Goal: Information Seeking & Learning: Learn about a topic

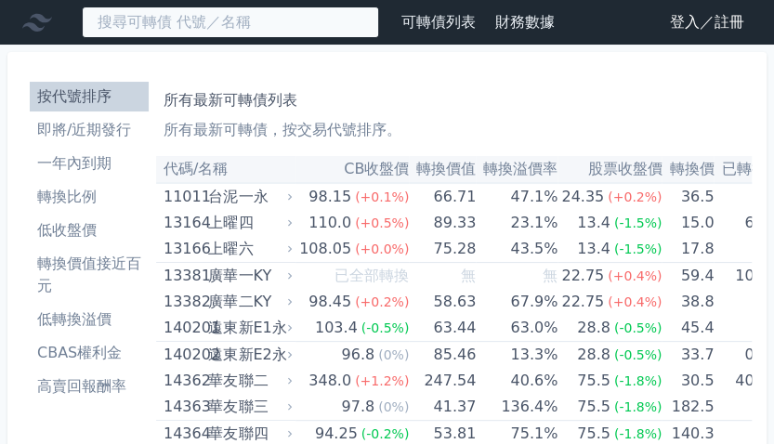
click at [229, 25] on input at bounding box center [230, 23] width 297 height 32
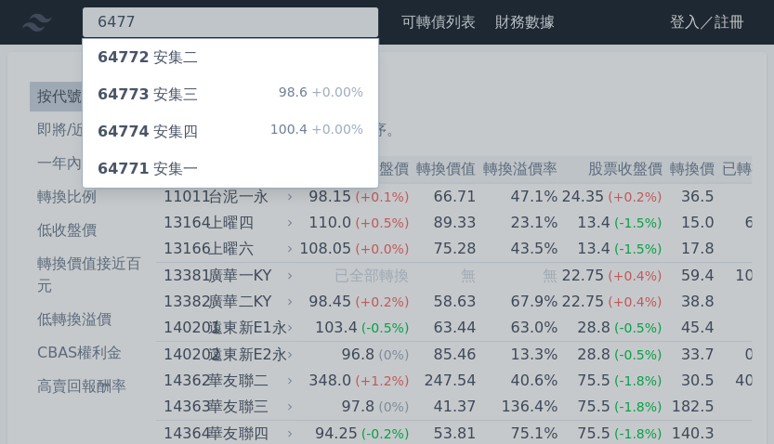
type input "6477"
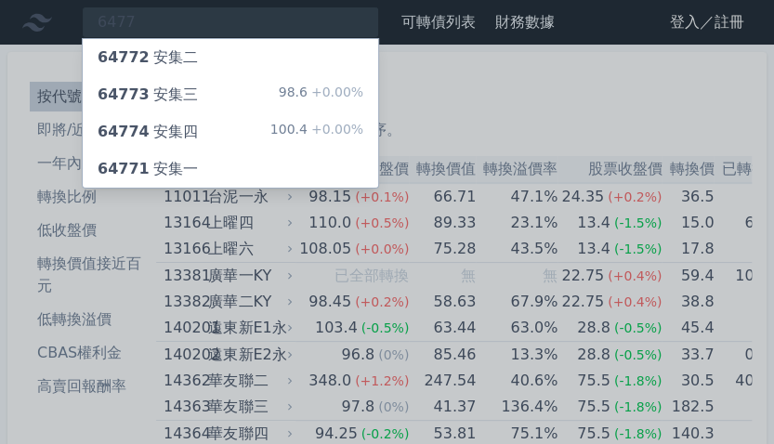
click at [189, 127] on div "64774 安集四" at bounding box center [148, 132] width 100 height 22
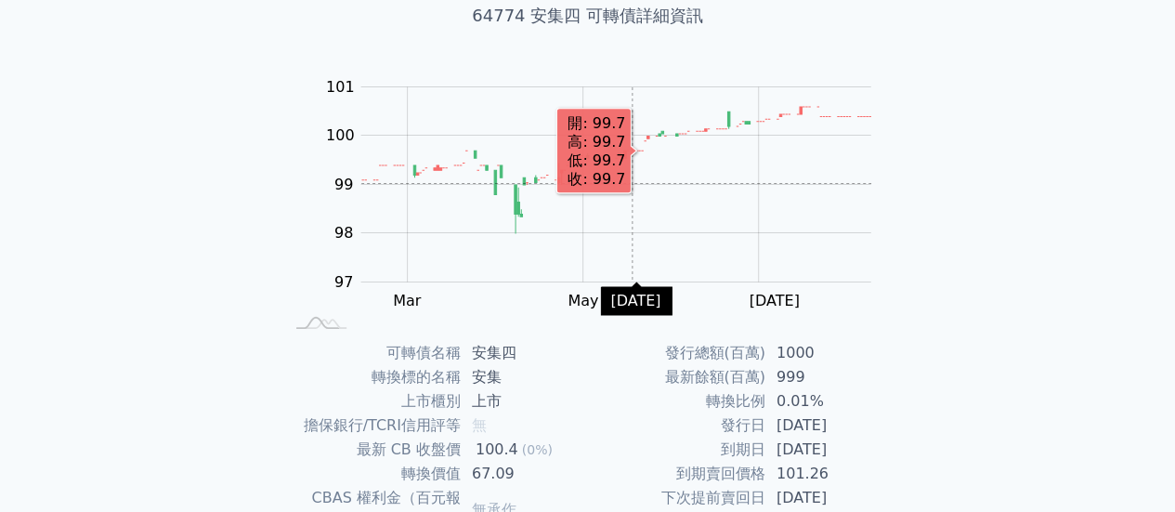
scroll to position [254, 0]
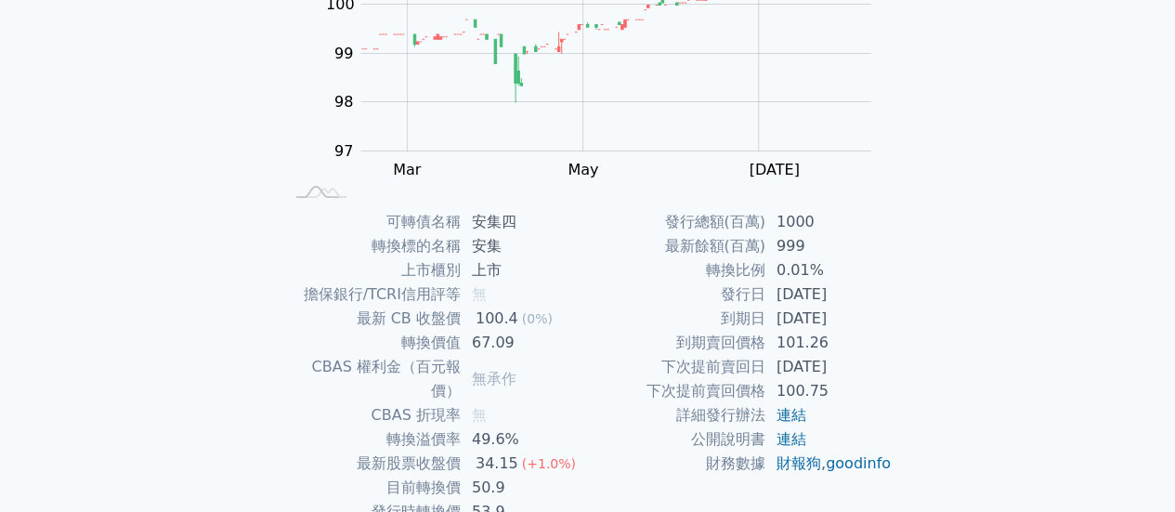
drag, startPoint x: 775, startPoint y: 317, endPoint x: 886, endPoint y: 316, distance: 110.5
click at [773, 316] on td "[DATE]" at bounding box center [828, 318] width 127 height 24
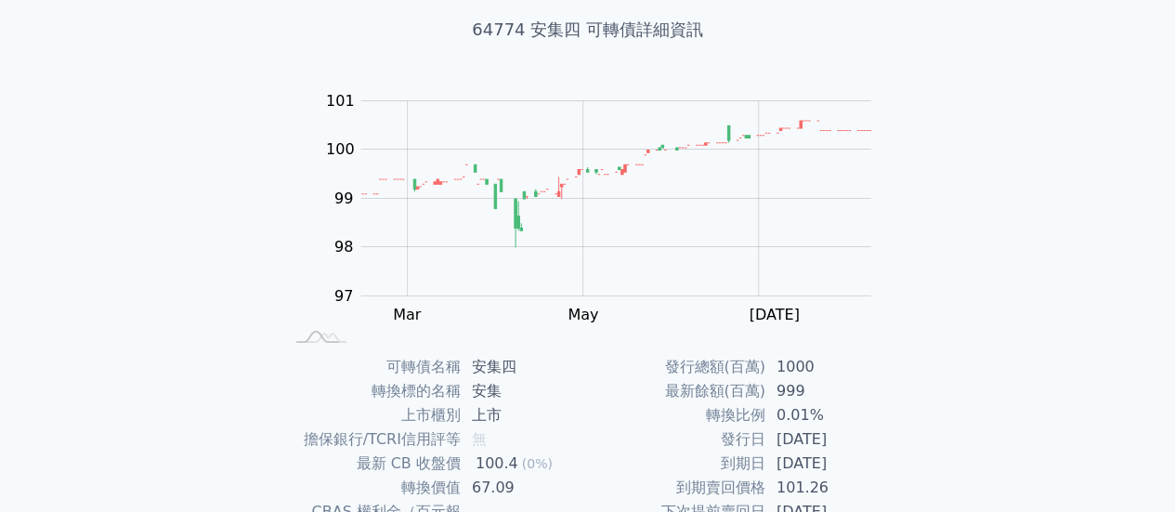
scroll to position [0, 0]
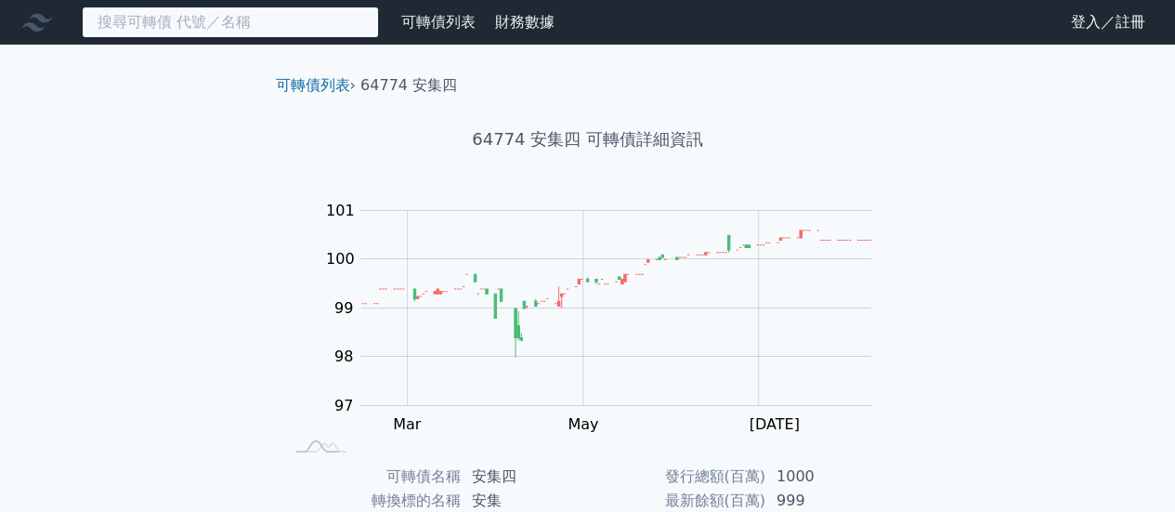
click at [263, 34] on input at bounding box center [230, 23] width 297 height 32
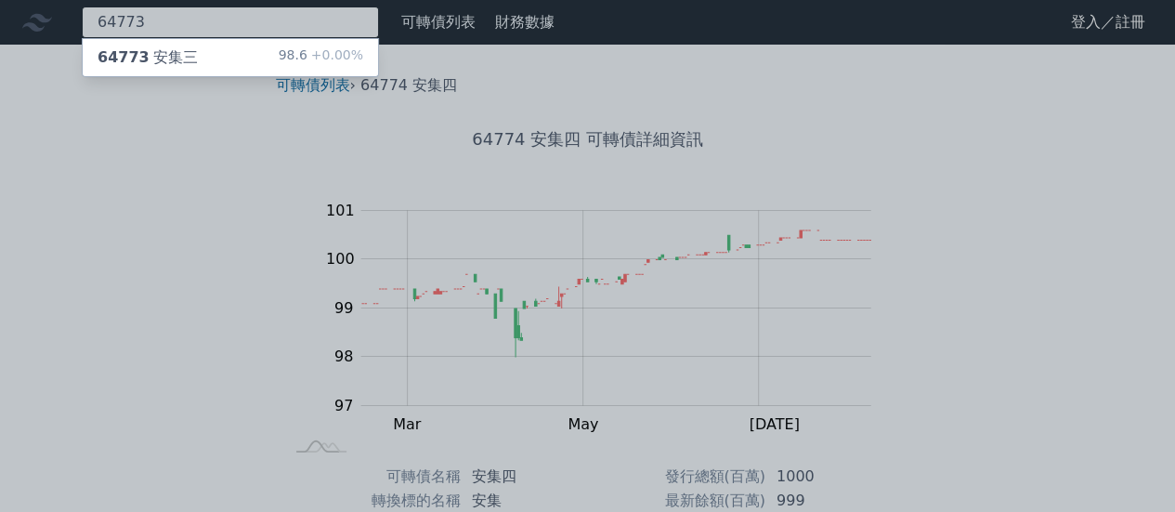
type input "64773"
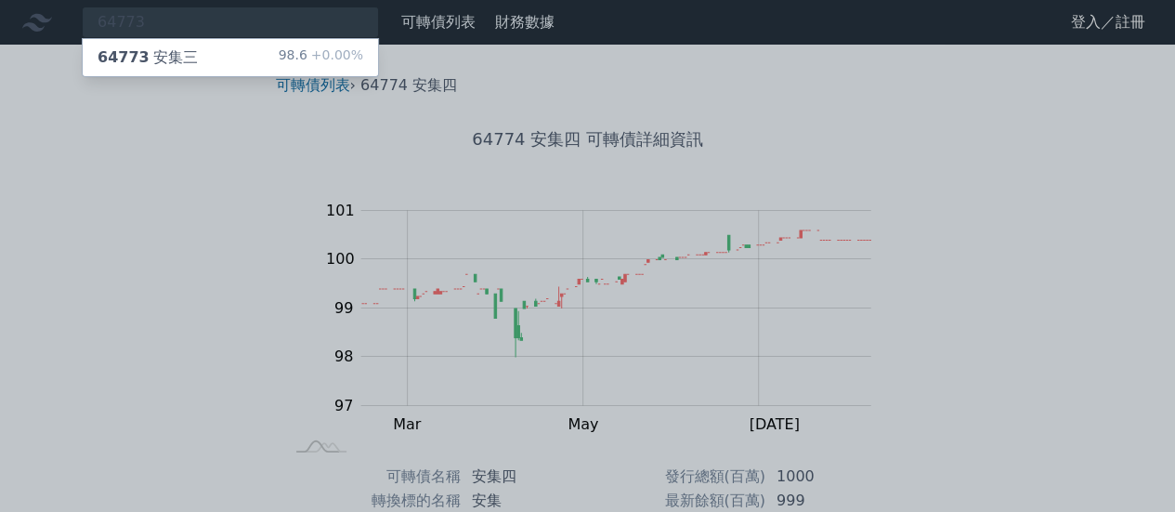
click at [188, 59] on div "64773 安集三" at bounding box center [148, 57] width 100 height 22
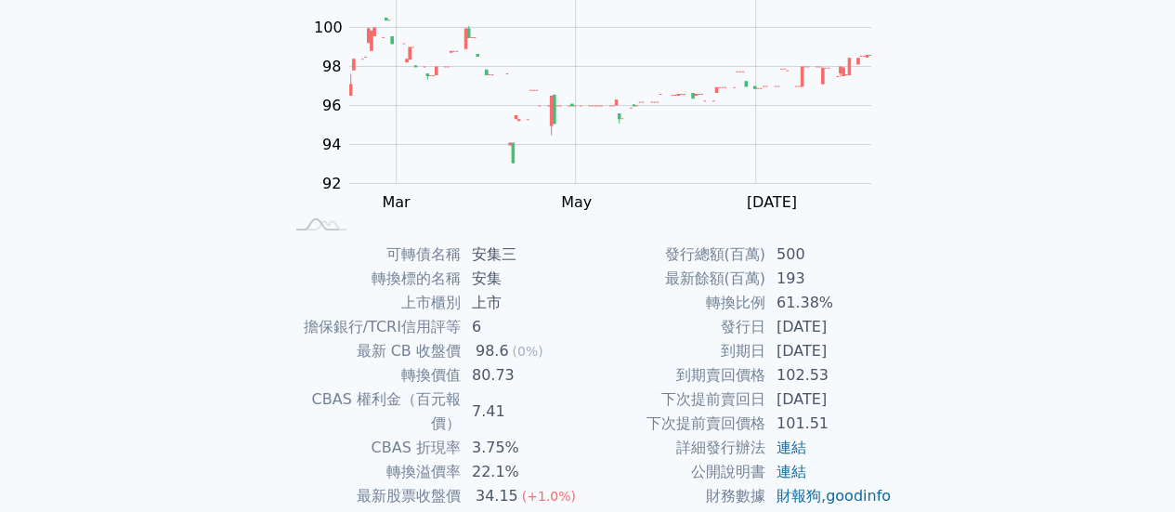
scroll to position [347, 0]
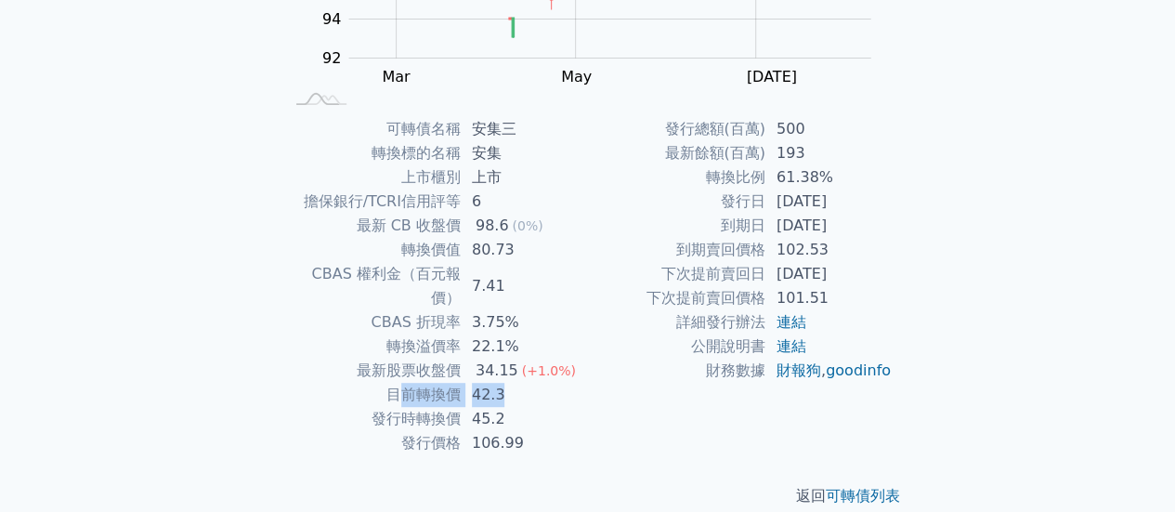
drag, startPoint x: 403, startPoint y: 363, endPoint x: 551, endPoint y: 363, distance: 147.7
click at [551, 383] on tr "目前轉換價 42.3" at bounding box center [435, 395] width 305 height 24
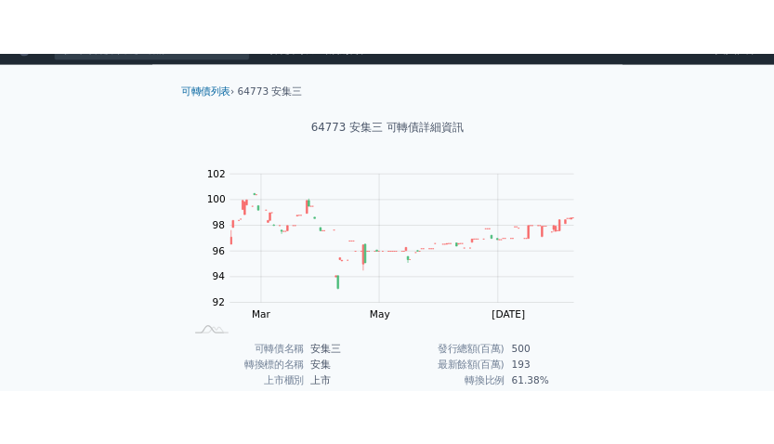
scroll to position [0, 0]
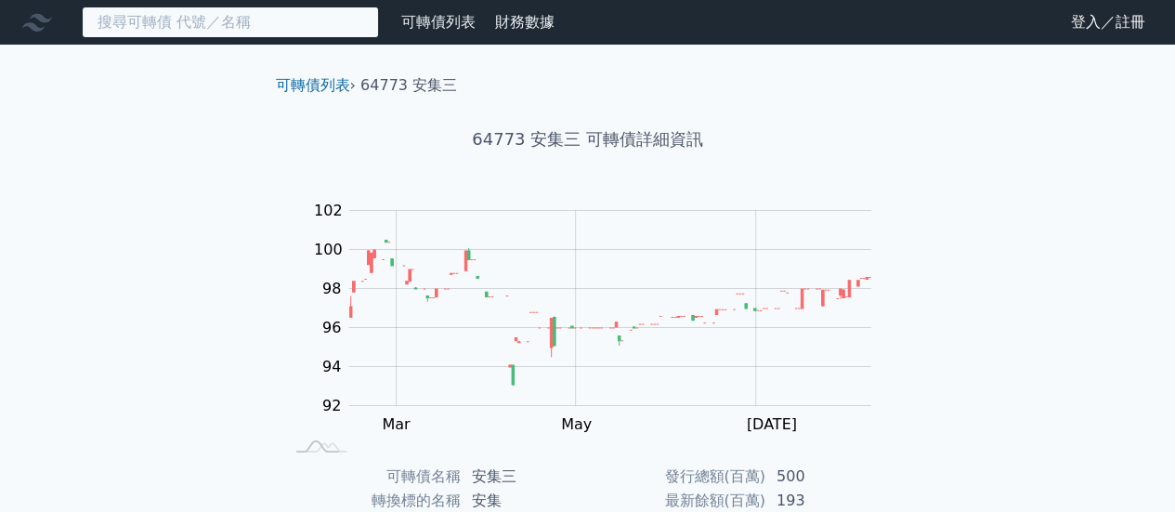
click at [183, 29] on input at bounding box center [230, 23] width 297 height 32
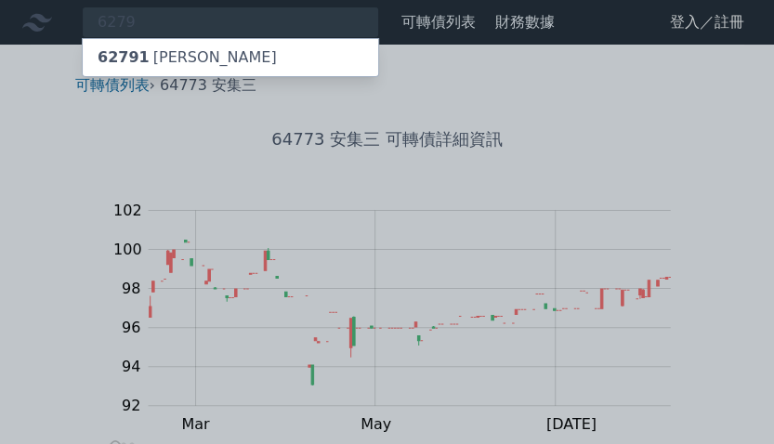
click at [137, 14] on div at bounding box center [387, 222] width 774 height 444
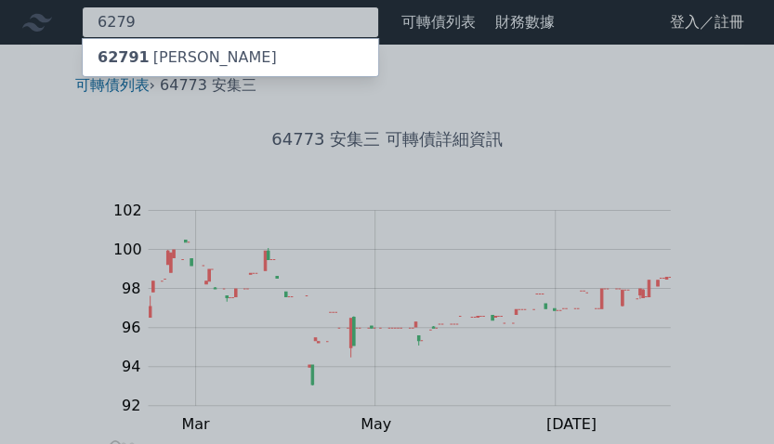
click at [137, 14] on div "6279 62791 胡連一" at bounding box center [230, 23] width 297 height 32
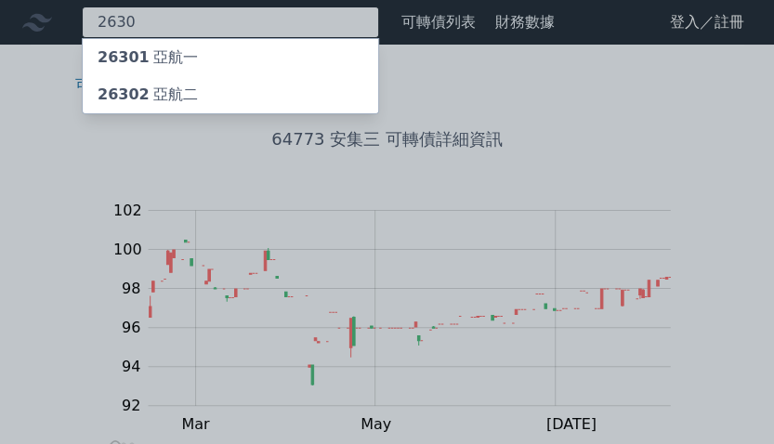
type input "2630"
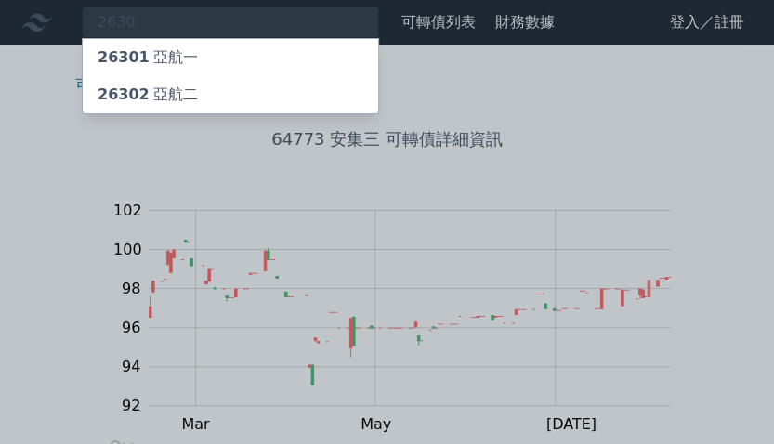
click at [197, 88] on div "26302 亞航二" at bounding box center [230, 94] width 295 height 37
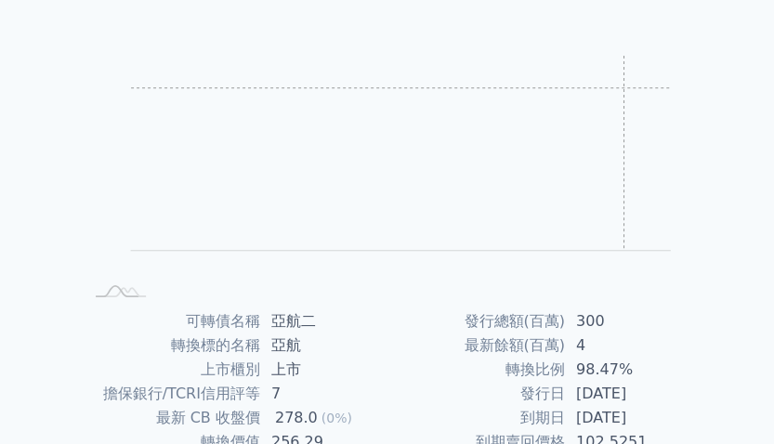
scroll to position [371, 0]
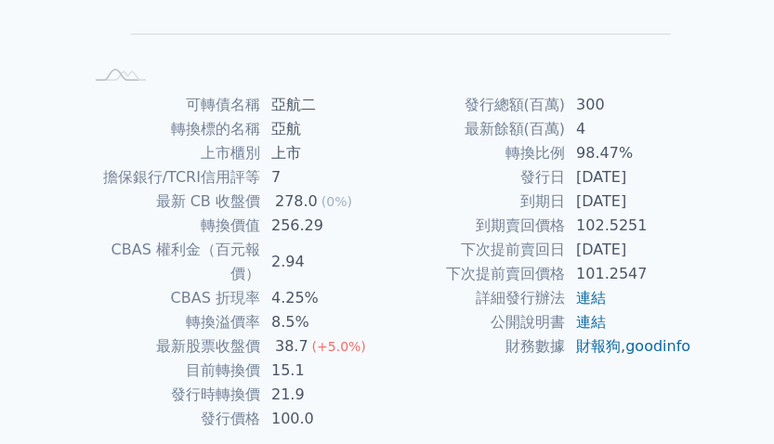
drag, startPoint x: 586, startPoint y: 203, endPoint x: 573, endPoint y: 270, distance: 68.1
click at [680, 204] on td "[DATE]" at bounding box center [628, 201] width 127 height 24
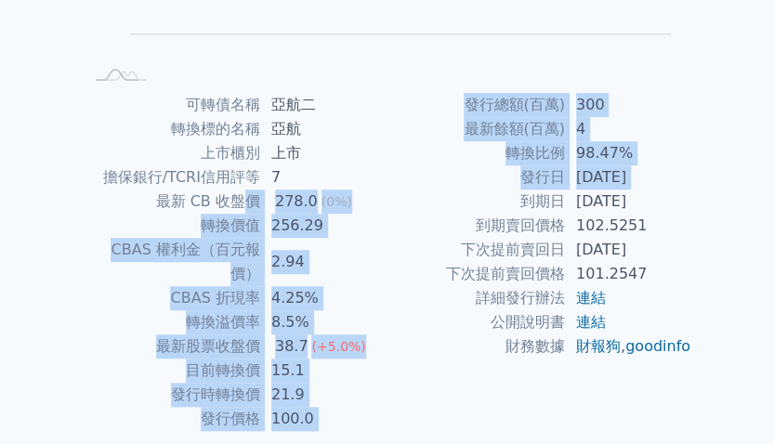
drag, startPoint x: 247, startPoint y: 203, endPoint x: 387, endPoint y: 205, distance: 140.2
click at [387, 205] on div "可轉債名稱 亞航二 轉換標的名稱 亞航 上市櫃別 上市 擔保銀行/TCRI信用評等 7 最新 CB 收盤價 278.0 (0%) 轉換價值 256.29 CB…" at bounding box center [387, 262] width 654 height 338
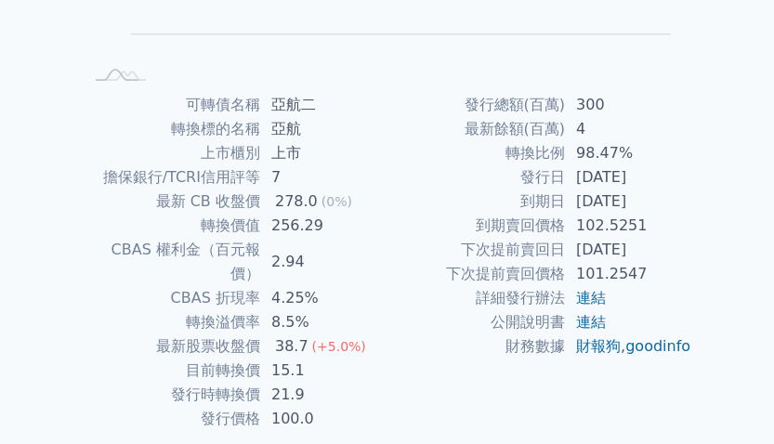
click at [432, 256] on td "下次提前賣回日" at bounding box center [475, 250] width 177 height 24
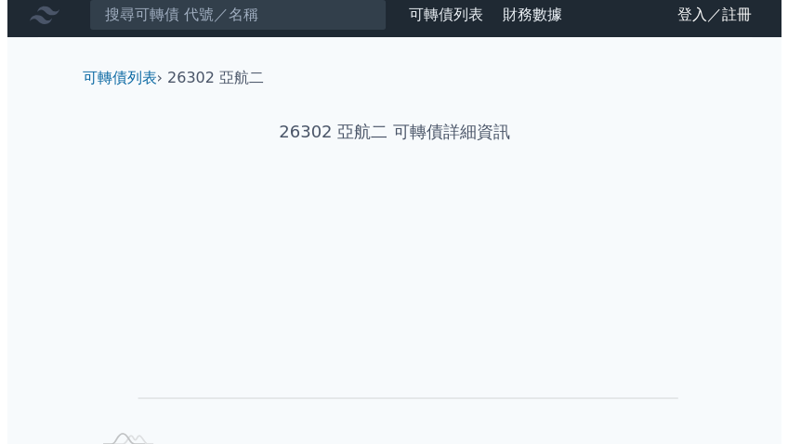
scroll to position [0, 0]
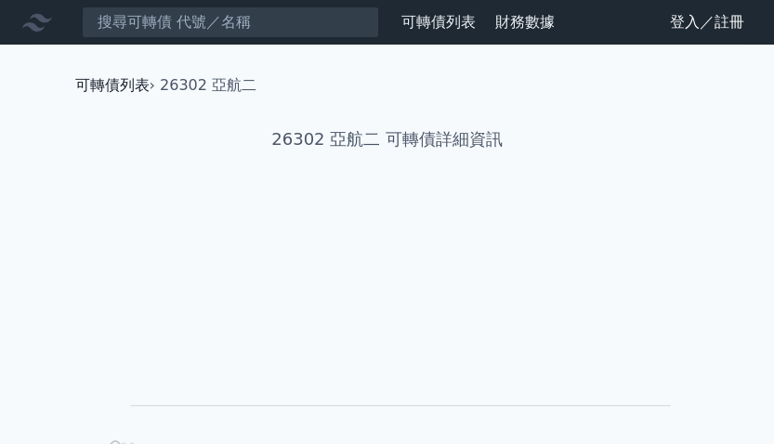
click at [114, 85] on link "可轉債列表" at bounding box center [112, 85] width 74 height 18
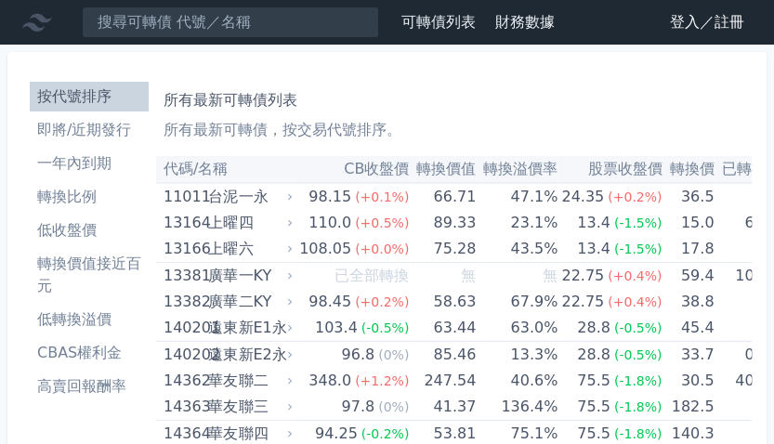
click at [72, 125] on li "即將/近期發行" at bounding box center [89, 130] width 119 height 22
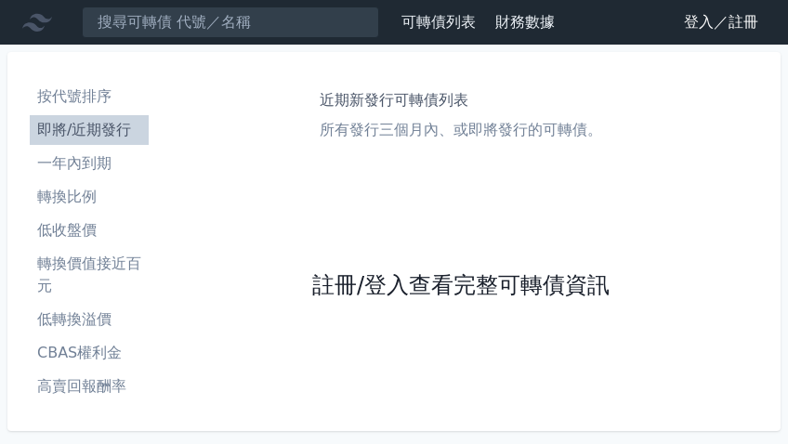
click at [423, 283] on link "註冊/登入查看完整可轉債資訊" at bounding box center [460, 286] width 297 height 30
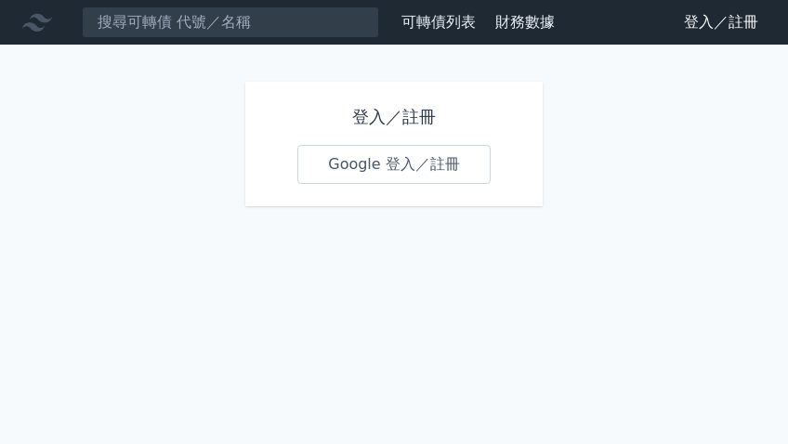
click at [386, 157] on link "Google 登入／註冊" at bounding box center [393, 164] width 193 height 39
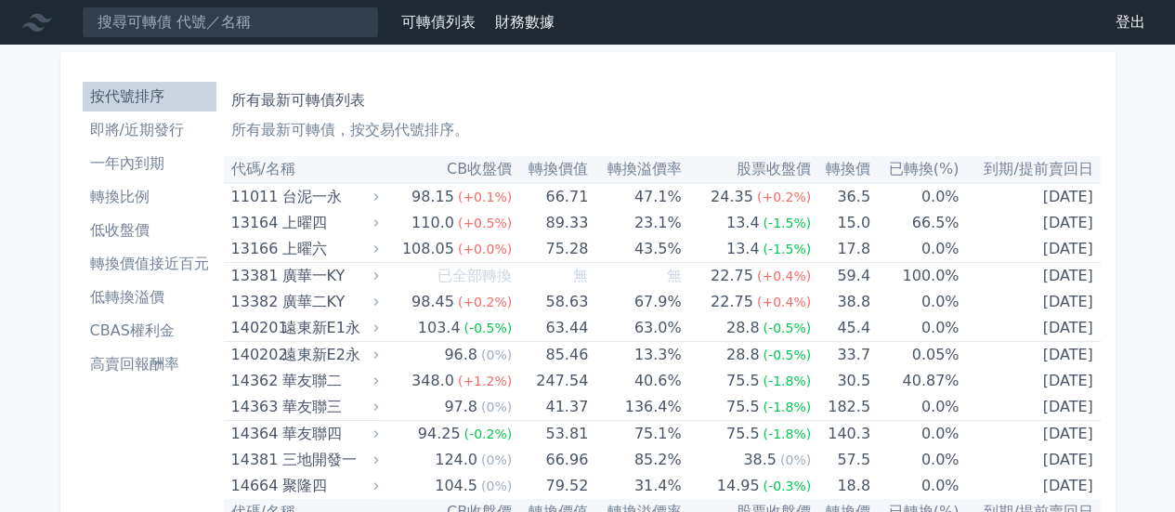
click at [162, 131] on li "即將/近期發行" at bounding box center [150, 130] width 134 height 22
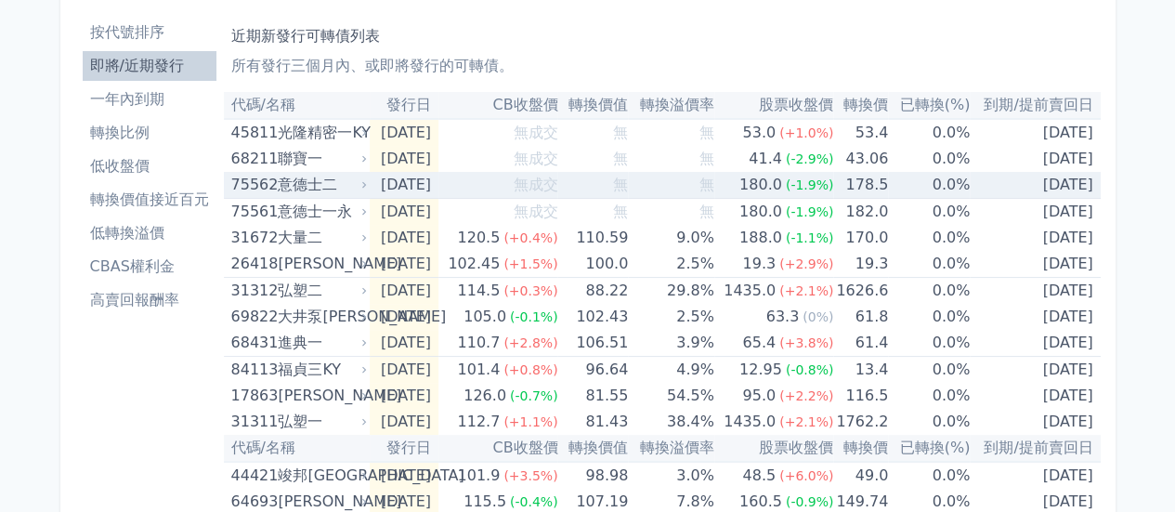
scroll to position [93, 0]
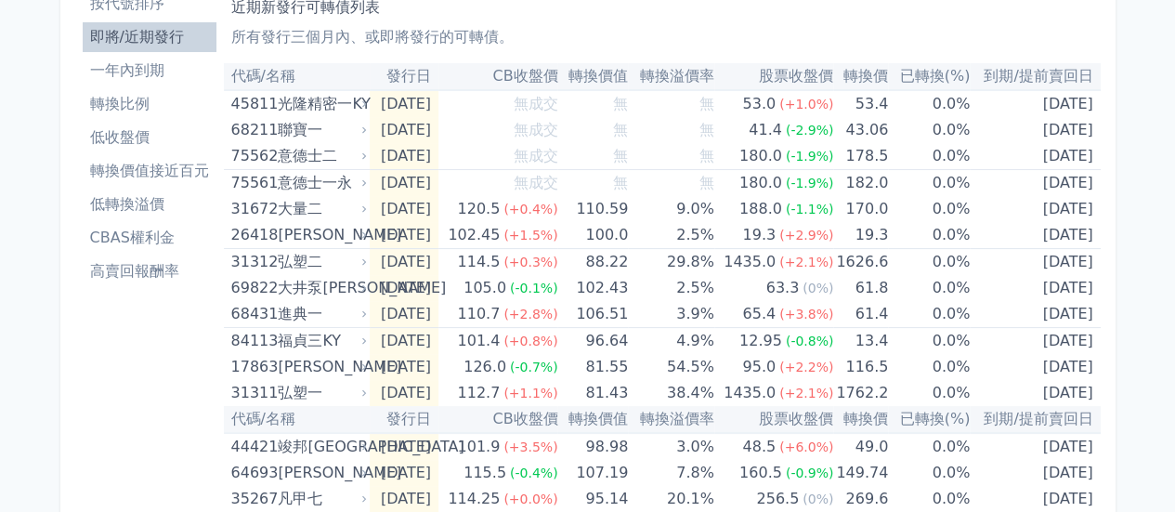
drag, startPoint x: 0, startPoint y: 352, endPoint x: 139, endPoint y: 410, distance: 151.1
